Goal: Navigation & Orientation: Find specific page/section

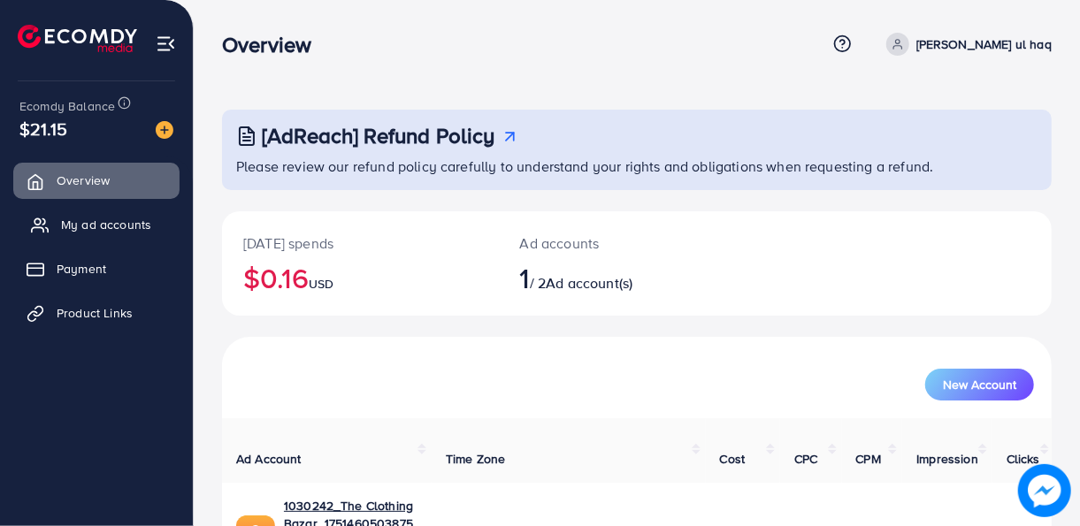
click at [81, 223] on span "My ad accounts" at bounding box center [106, 225] width 90 height 18
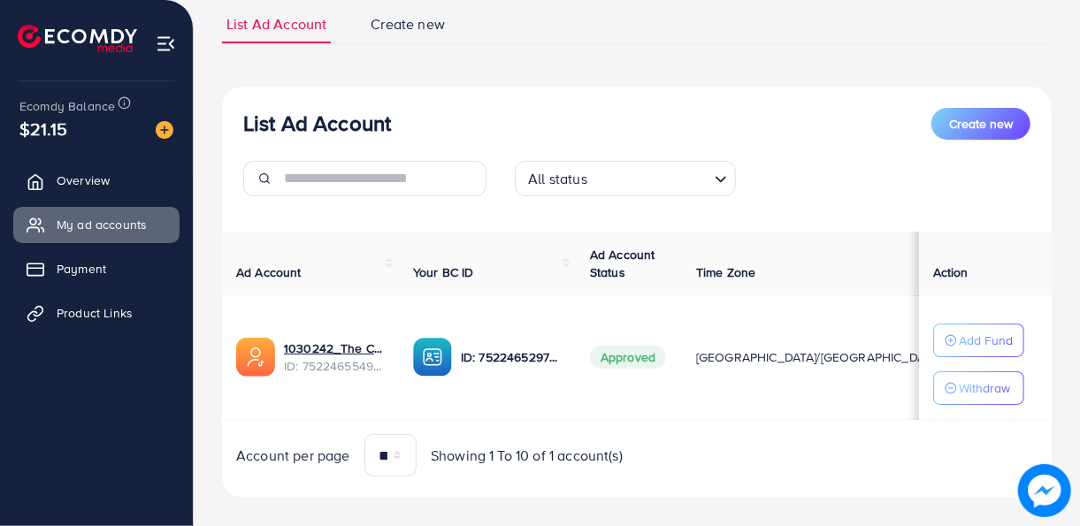
scroll to position [149, 0]
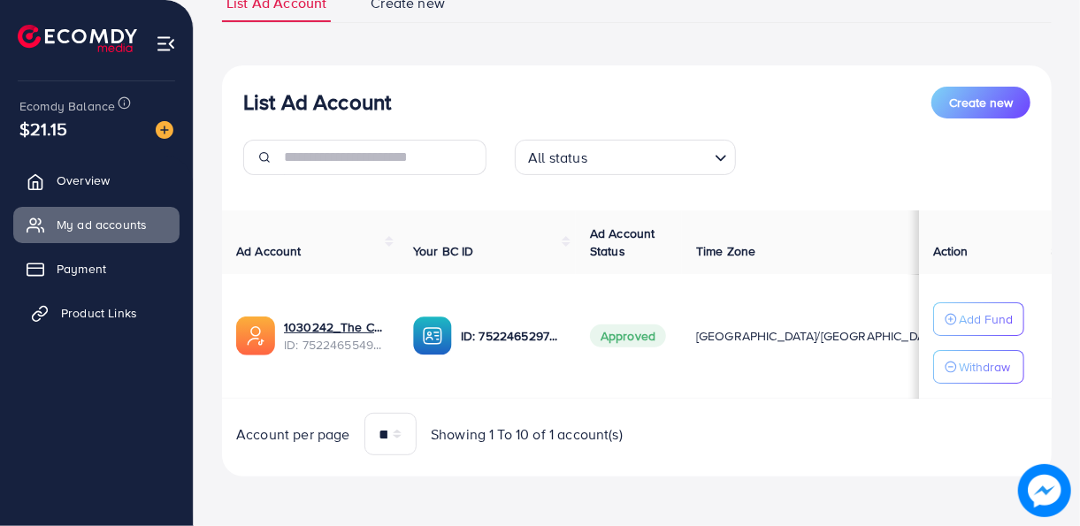
click at [96, 322] on link "Product Links" at bounding box center [96, 312] width 166 height 35
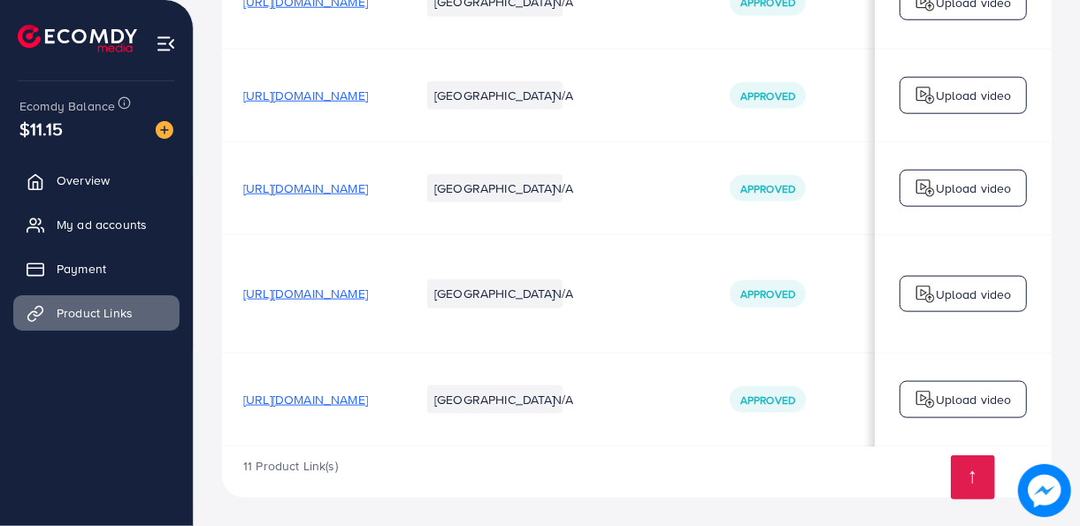
scroll to position [0, 570]
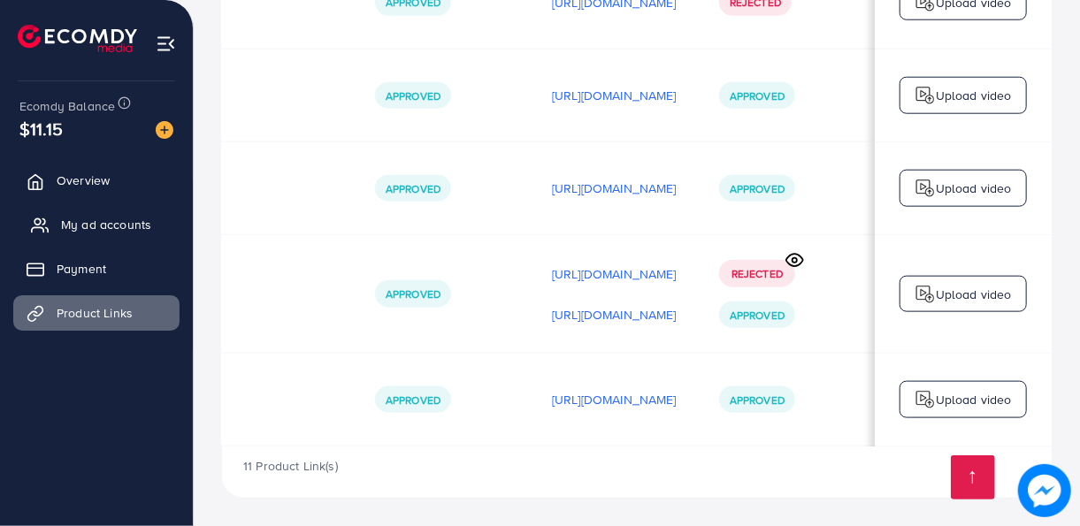
click at [97, 225] on span "My ad accounts" at bounding box center [106, 225] width 90 height 18
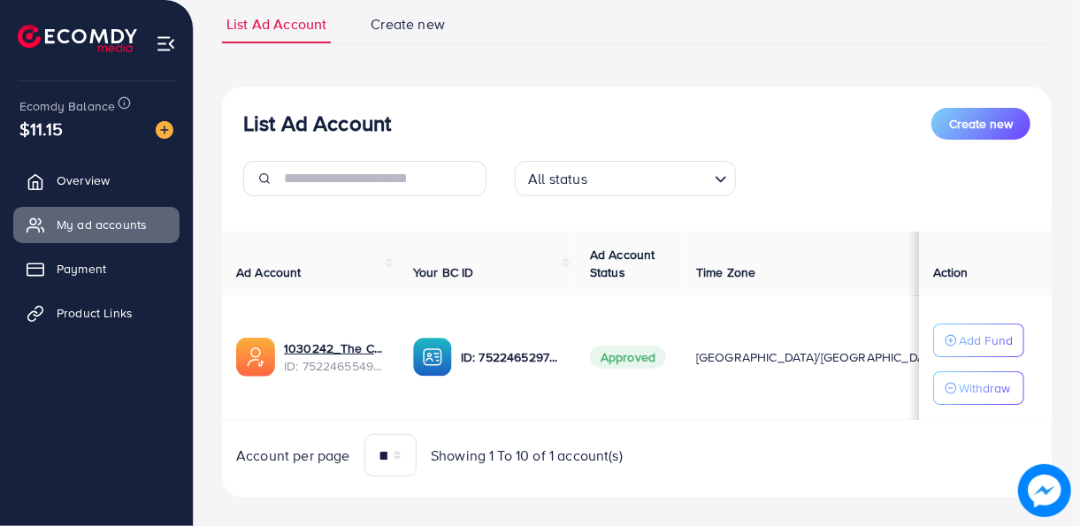
scroll to position [149, 0]
